Goal: Task Accomplishment & Management: Manage account settings

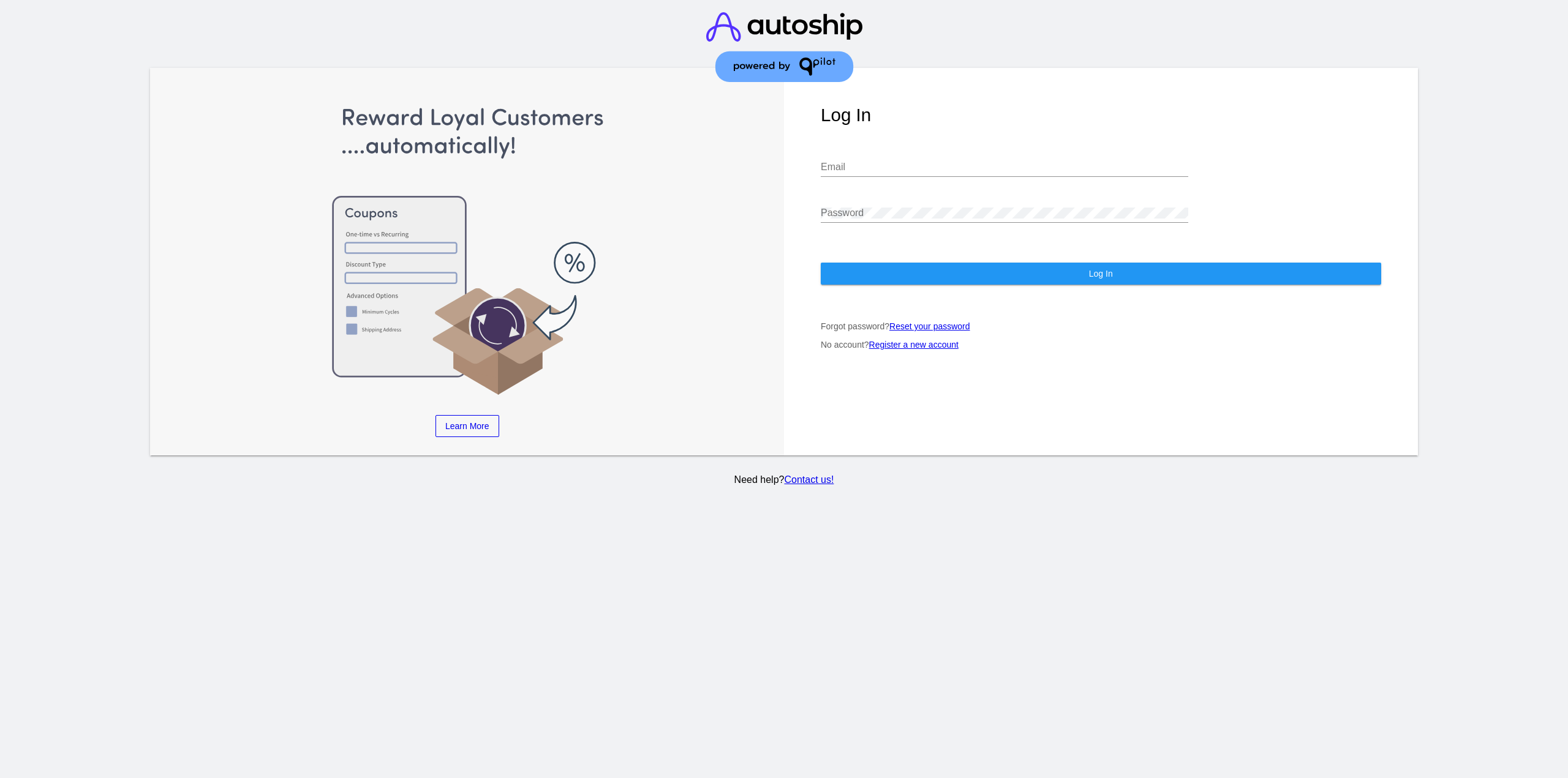
click at [902, 162] on input "Email" at bounding box center [1005, 167] width 368 height 11
type input "[EMAIL_ADDRESS][DOMAIN_NAME]"
click at [885, 263] on button "Log In" at bounding box center [1101, 274] width 561 height 22
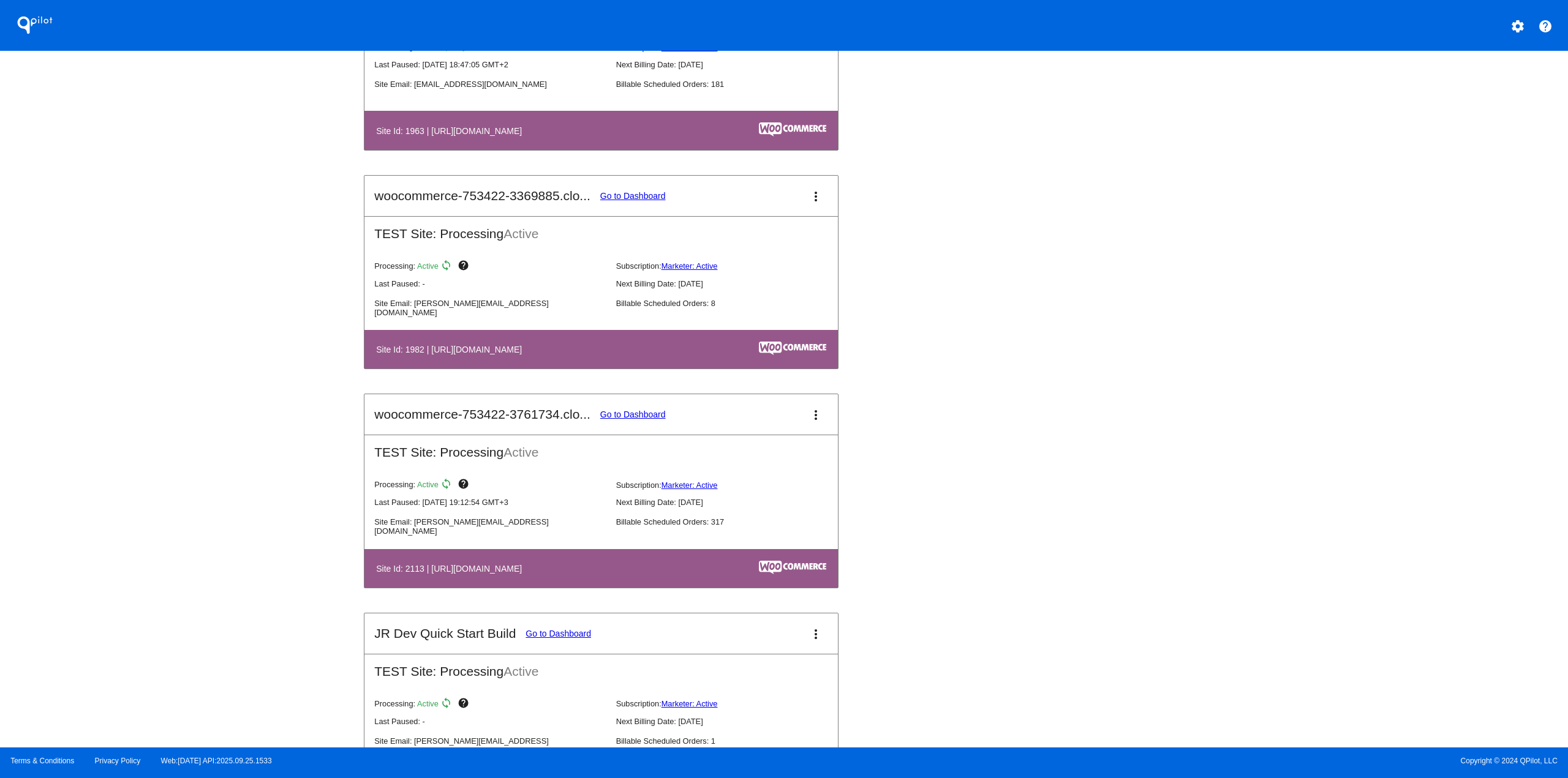
scroll to position [1101, 0]
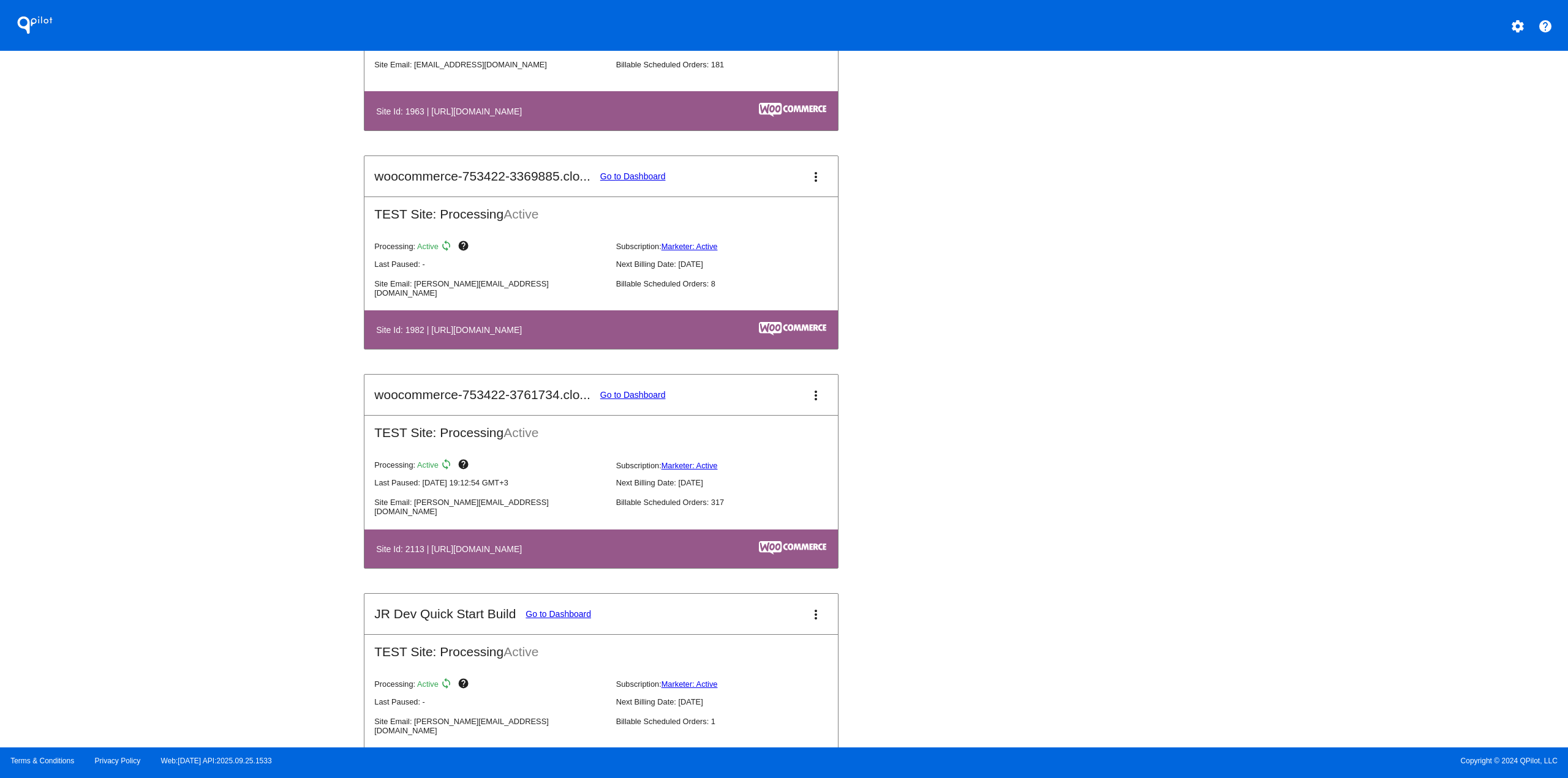
click at [626, 389] on link "Go to Dashboard" at bounding box center [632, 394] width 65 height 10
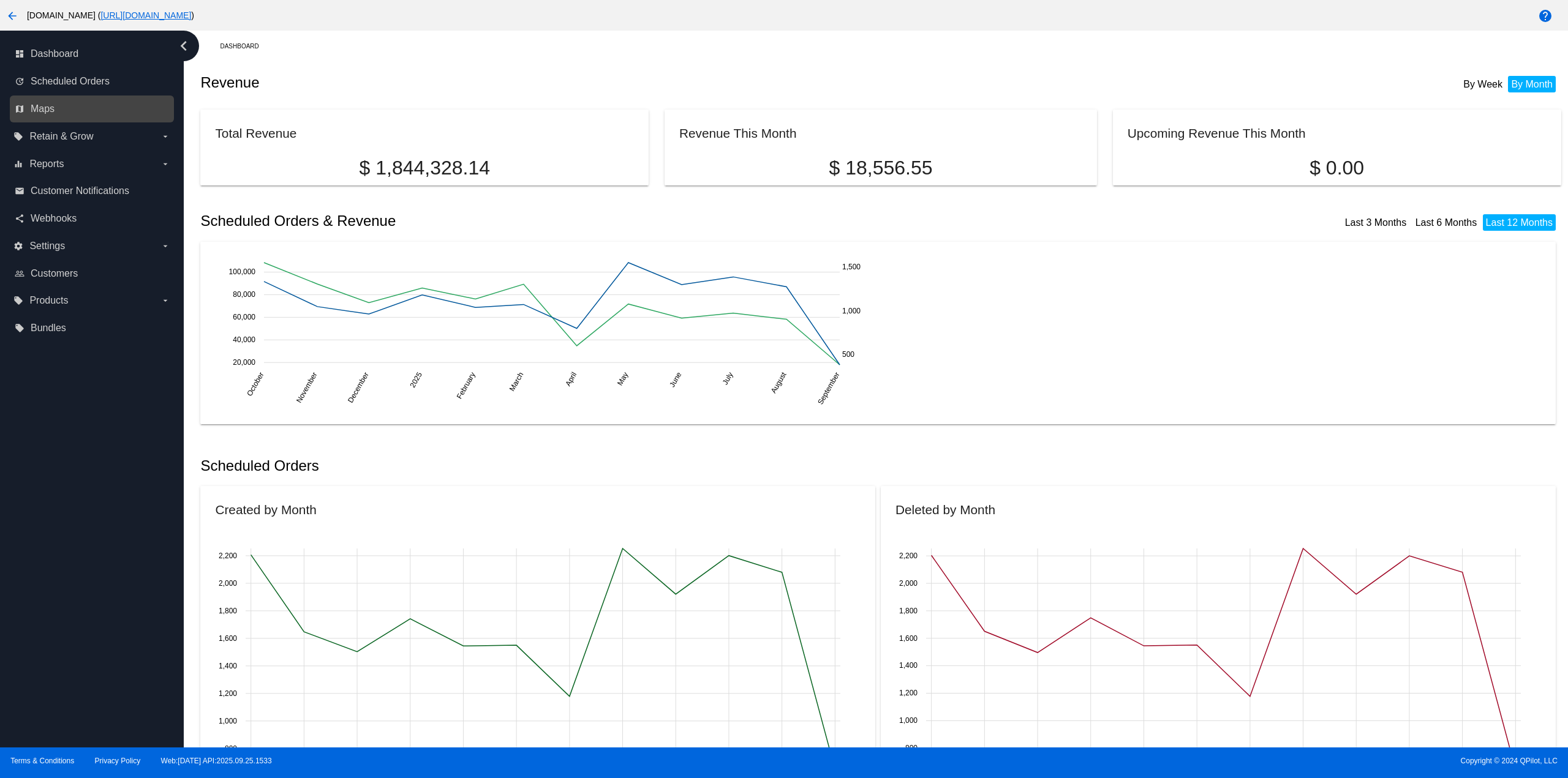
click at [58, 103] on link "map Maps" at bounding box center [92, 108] width 155 height 19
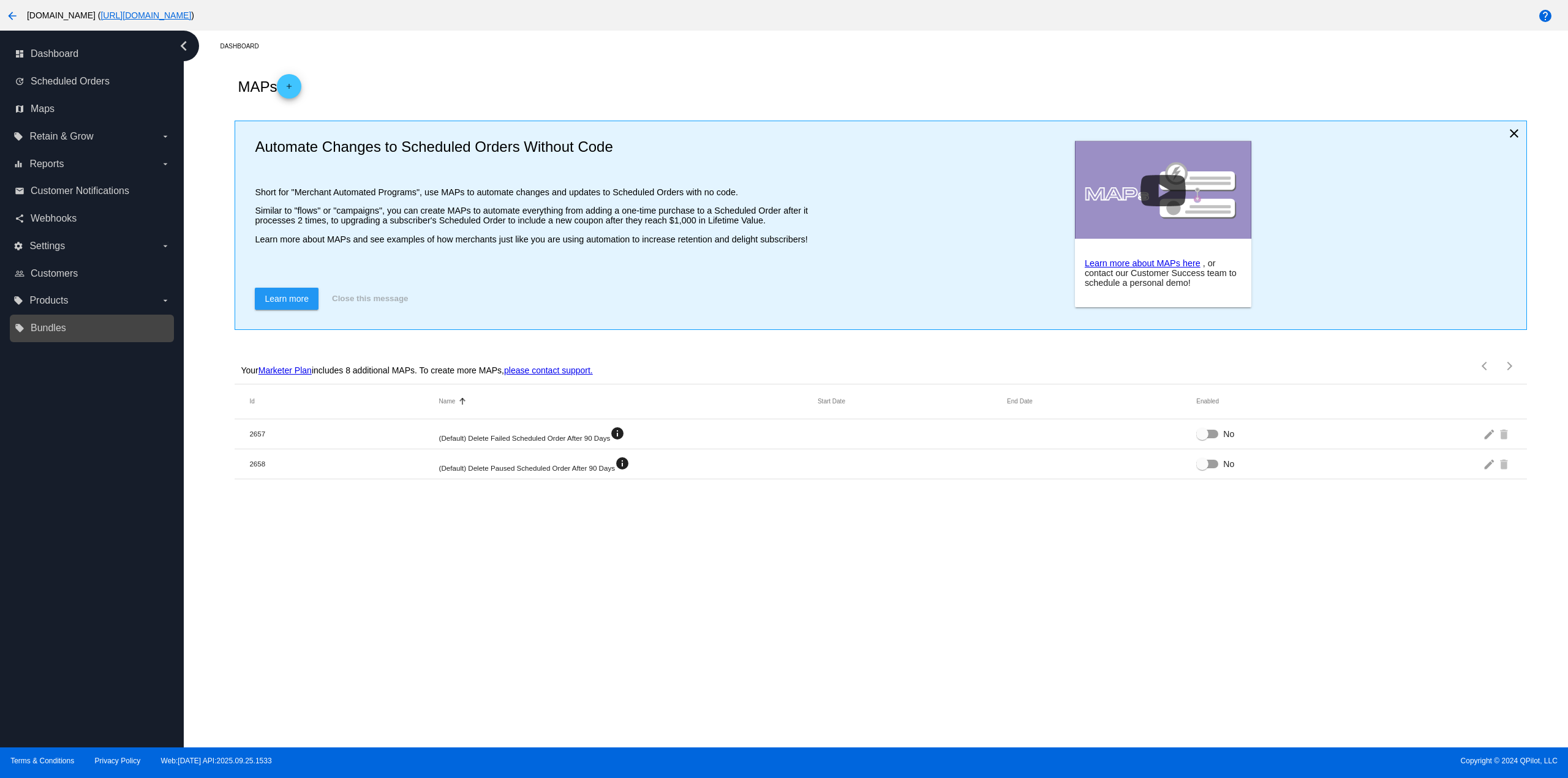
click at [26, 322] on link "local_offer Bundles" at bounding box center [92, 327] width 155 height 19
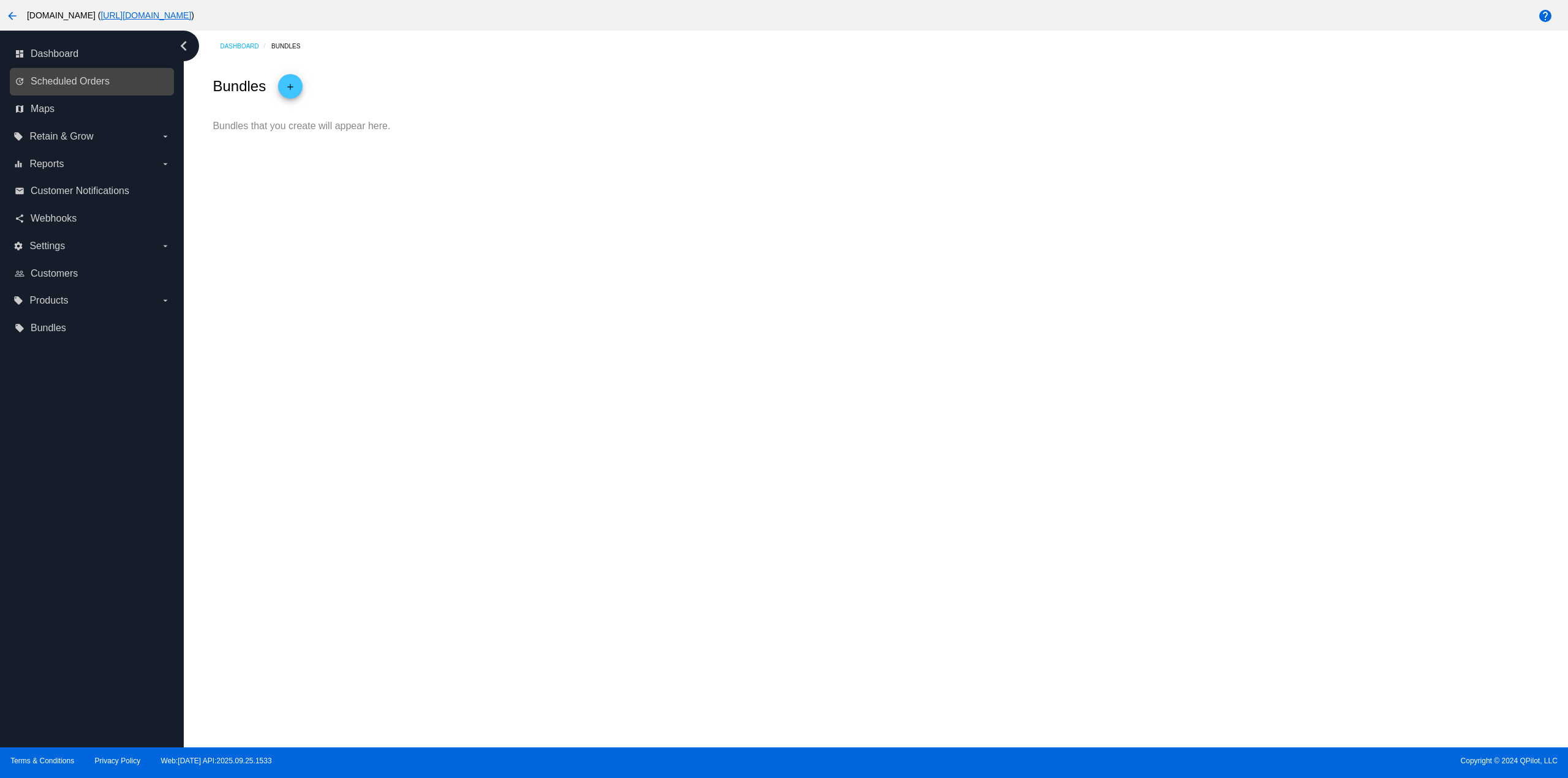
click at [124, 83] on link "update Scheduled Orders" at bounding box center [92, 81] width 155 height 19
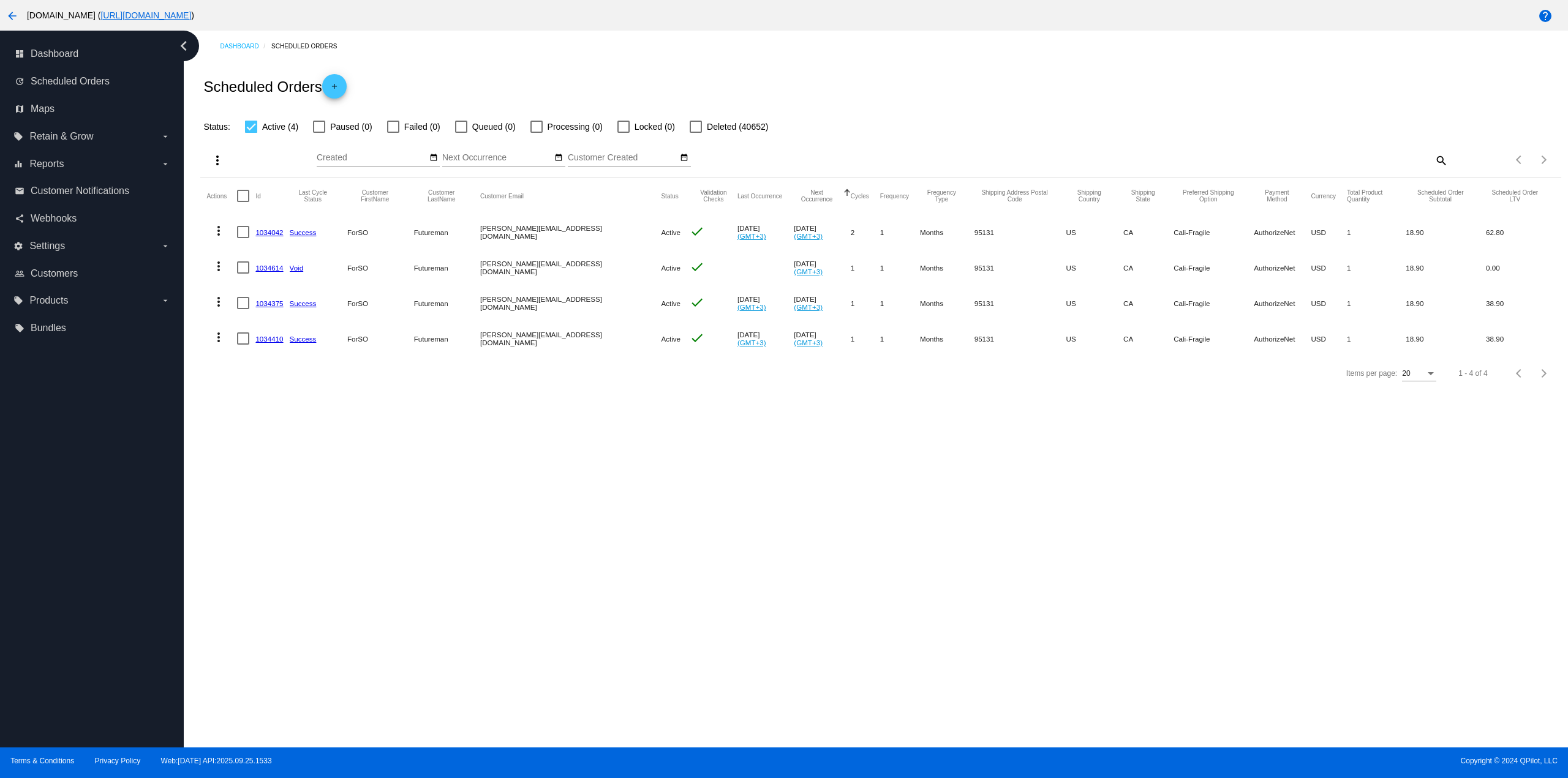
click at [237, 191] on div at bounding box center [243, 196] width 12 height 12
click at [243, 202] on input "checkbox" at bounding box center [243, 202] width 1 height 1
checkbox input "true"
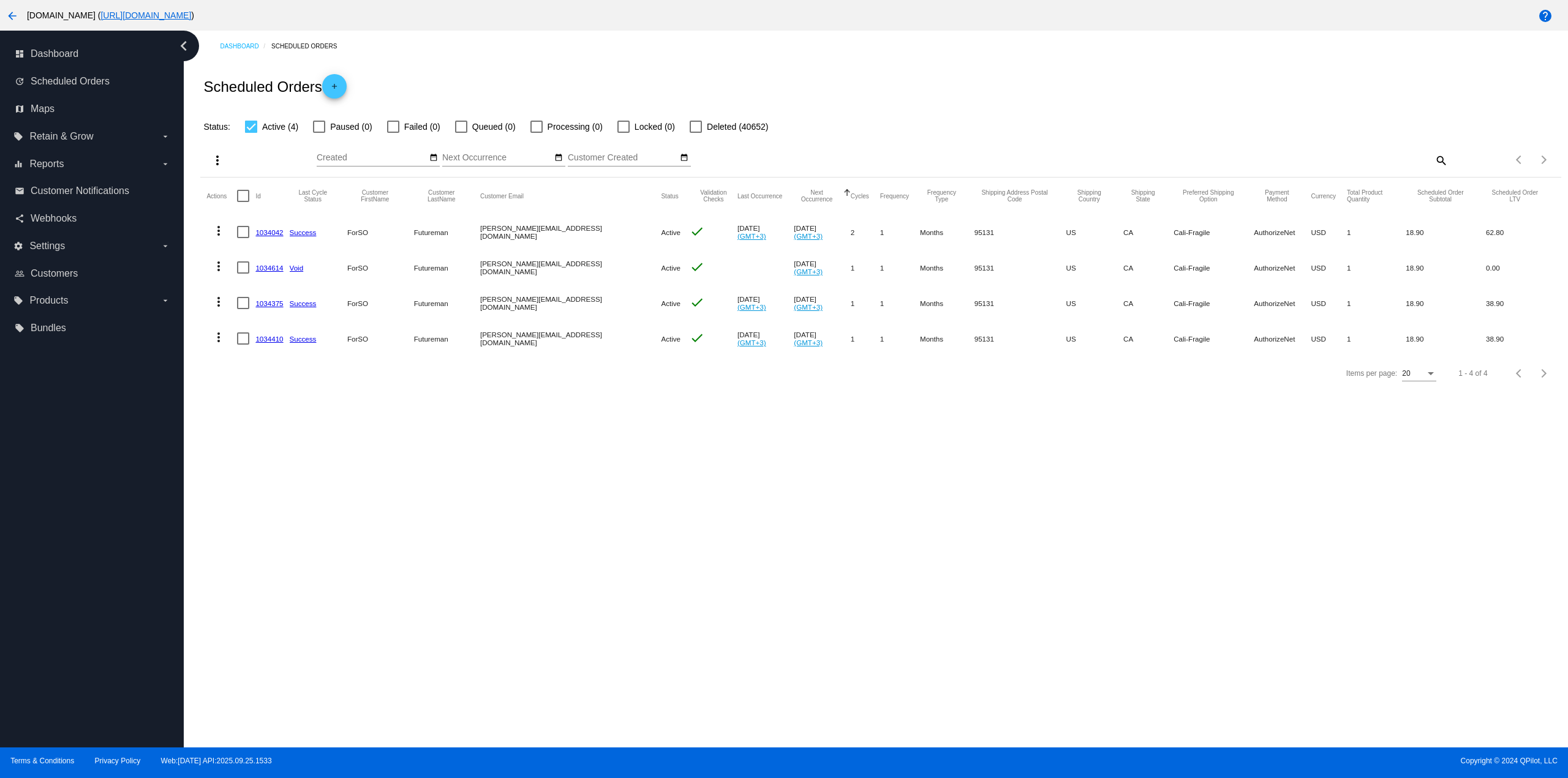
checkbox input "true"
click at [216, 157] on mat-icon "more_vert" at bounding box center [218, 161] width 15 height 15
click at [267, 253] on span "Update Status for (4) Scheduled Orders" at bounding box center [315, 249] width 152 height 10
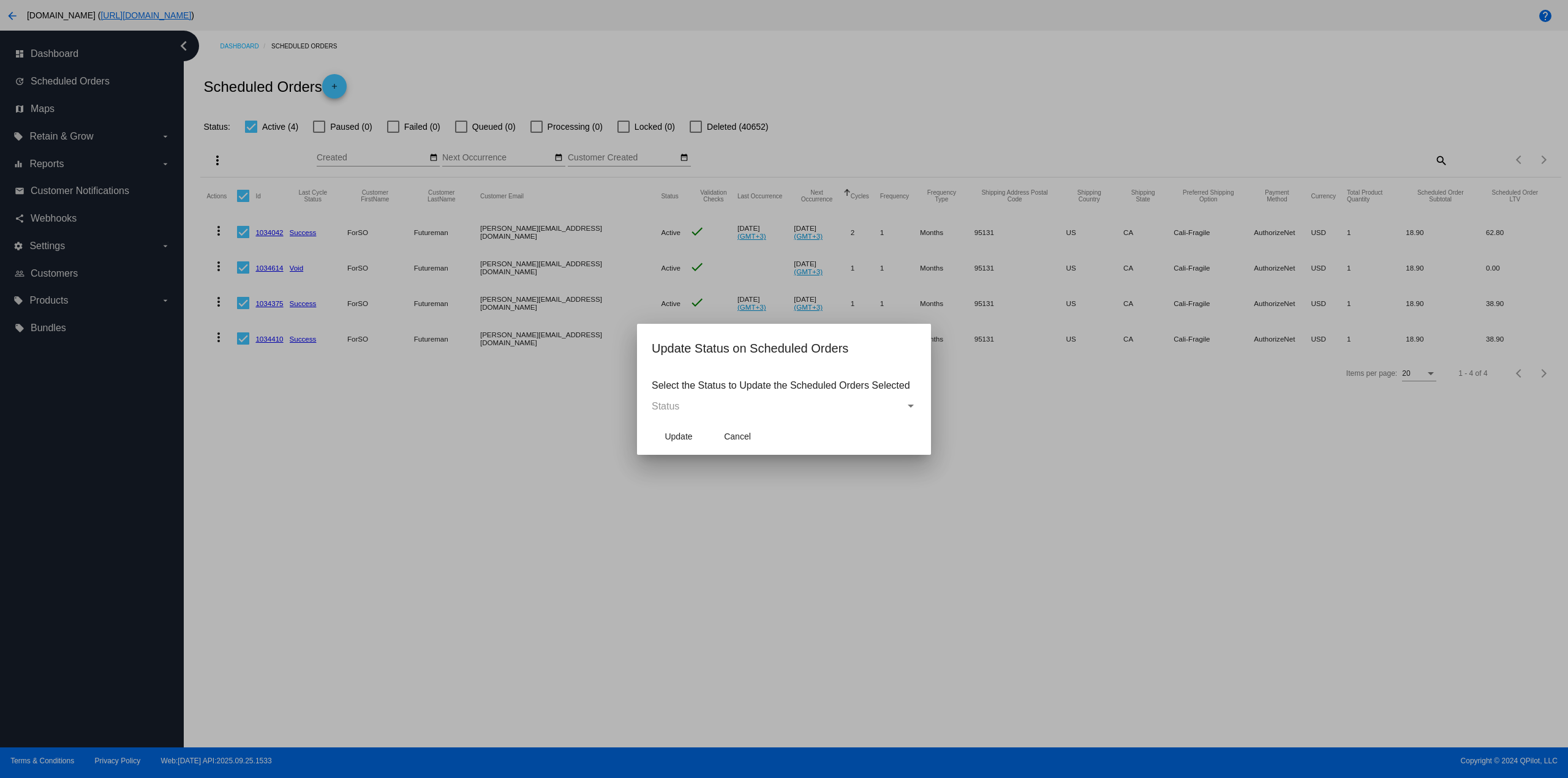
click at [755, 400] on mat-dialog-content "Select the Status to Update the Scheduled Orders Selected Status" at bounding box center [784, 394] width 294 height 48
click at [728, 404] on div "Status" at bounding box center [778, 406] width 254 height 11
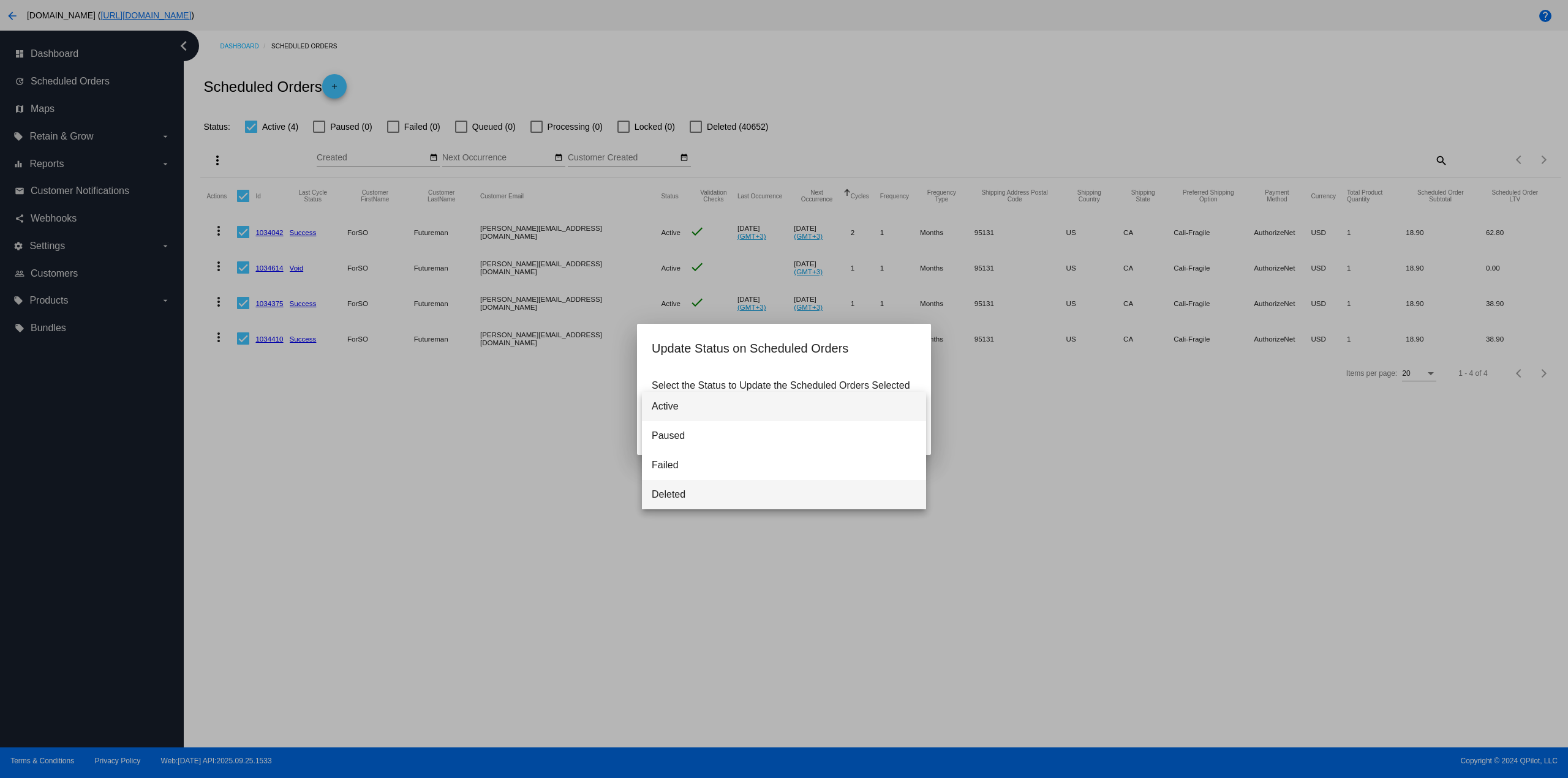
click at [688, 504] on span "Deleted" at bounding box center [784, 494] width 265 height 29
click at [691, 434] on span "Update" at bounding box center [678, 436] width 28 height 10
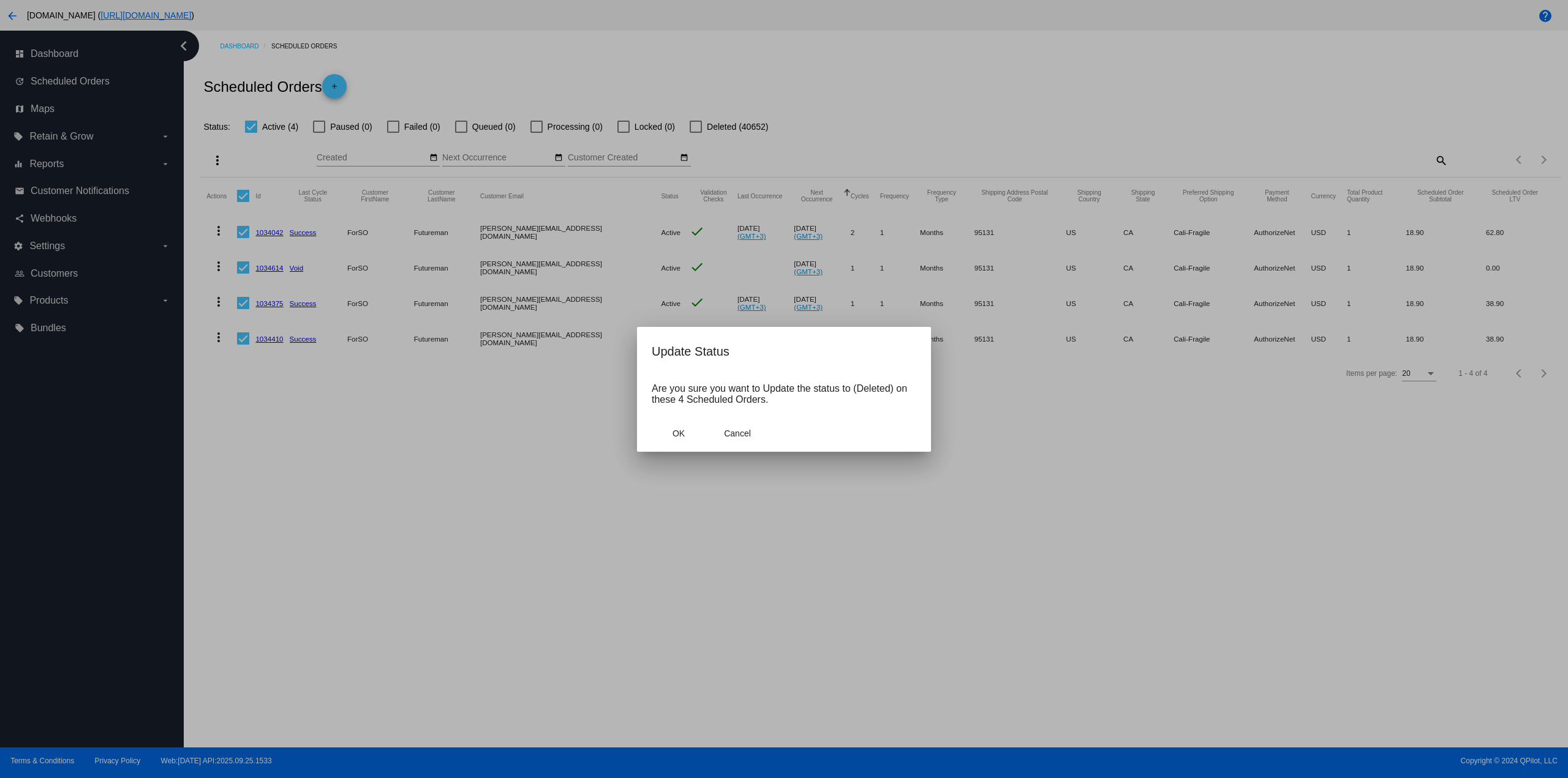
click at [691, 434] on button "OK" at bounding box center [678, 434] width 54 height 22
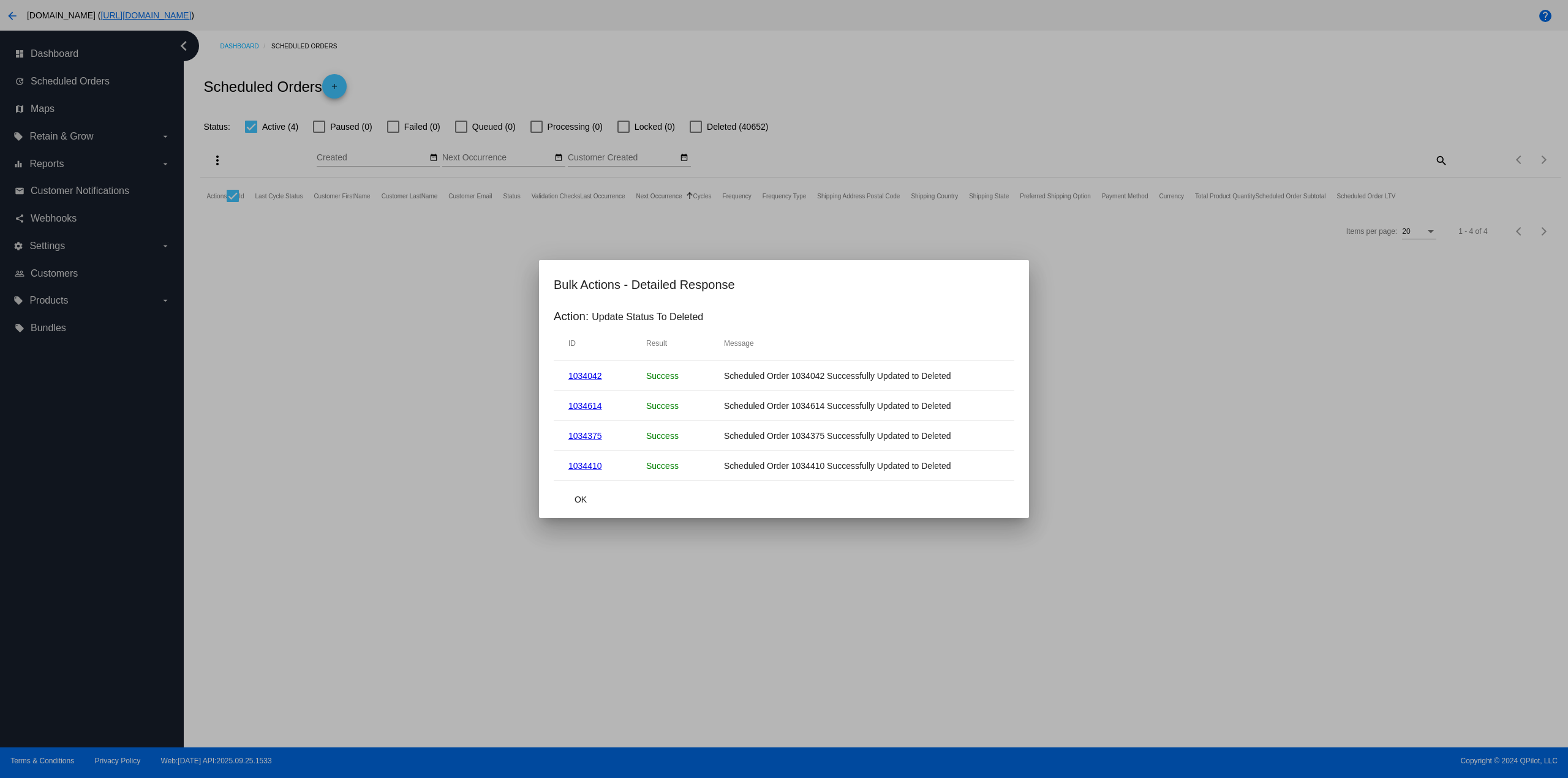
click at [590, 488] on mat-dialog-actions "OK" at bounding box center [783, 500] width 460 height 37
click at [584, 503] on span "OK" at bounding box center [580, 499] width 12 height 10
